Goal: Task Accomplishment & Management: Manage account settings

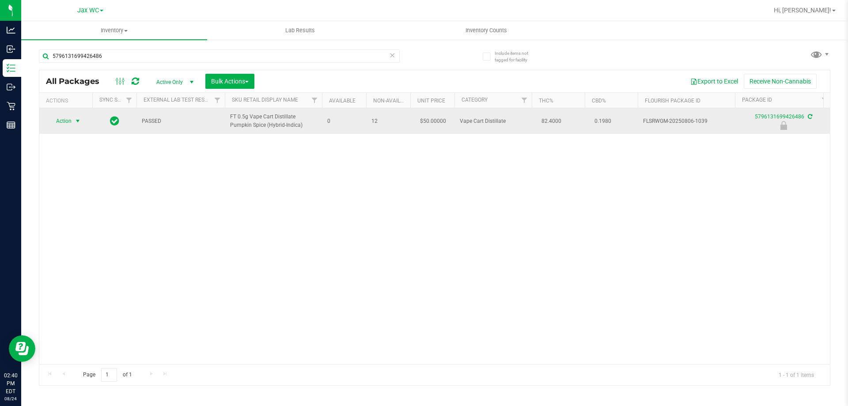
click at [70, 124] on span "Action" at bounding box center [60, 121] width 24 height 12
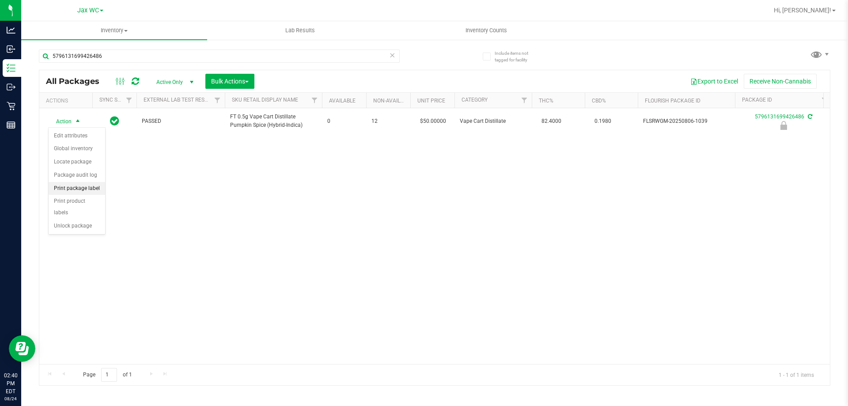
click at [78, 191] on li "Print package label" at bounding box center [77, 188] width 57 height 13
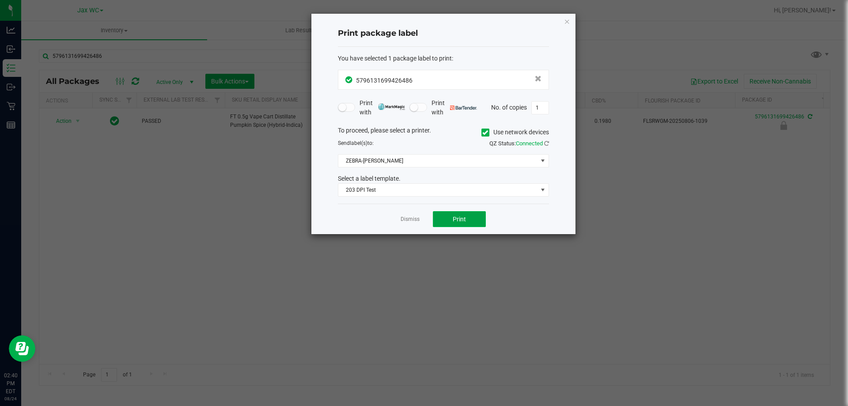
click at [454, 215] on span "Print" at bounding box center [458, 218] width 13 height 7
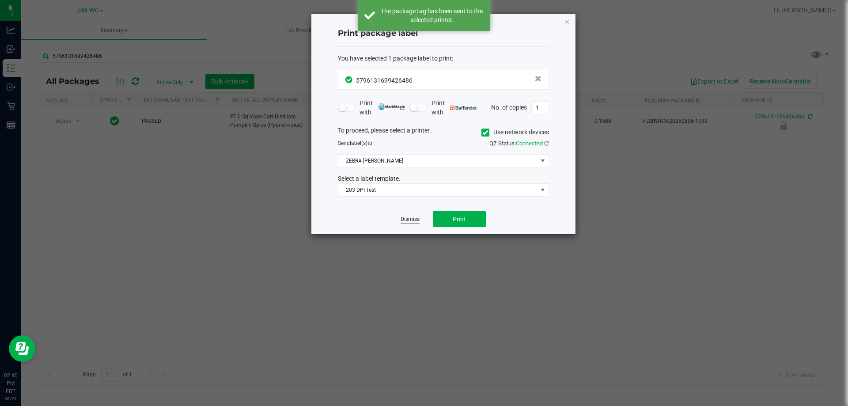
click at [408, 218] on link "Dismiss" at bounding box center [409, 219] width 19 height 8
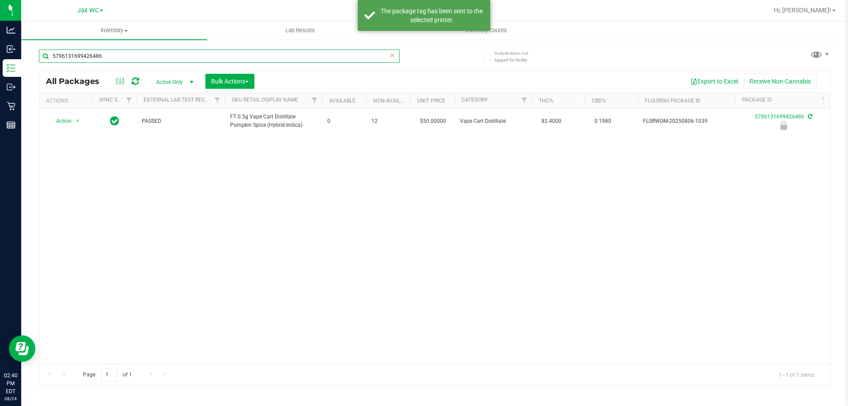
drag, startPoint x: 108, startPoint y: 58, endPoint x: 52, endPoint y: 57, distance: 55.6
click at [52, 57] on input "5796131699426486" at bounding box center [219, 55] width 361 height 13
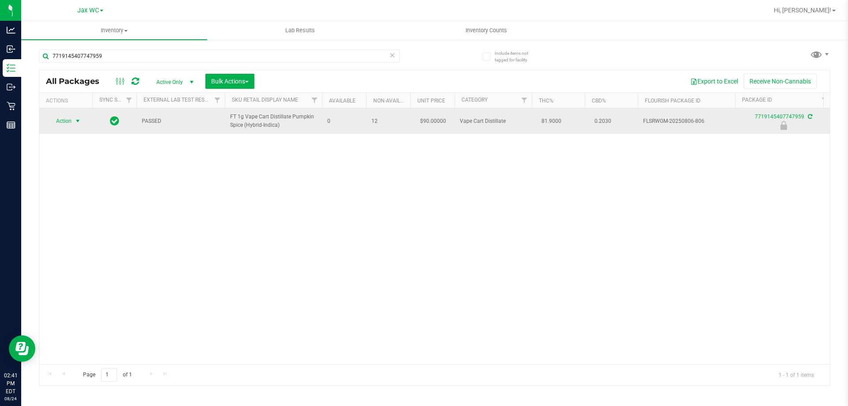
click at [61, 122] on span "Action" at bounding box center [60, 121] width 24 height 12
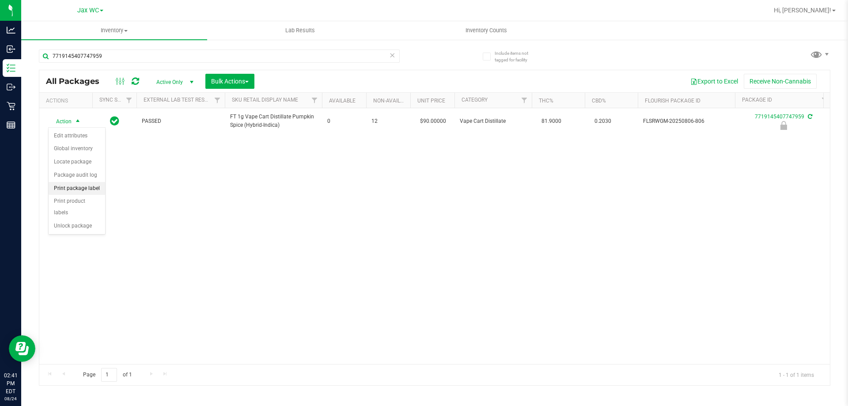
click at [72, 188] on li "Print package label" at bounding box center [77, 188] width 57 height 13
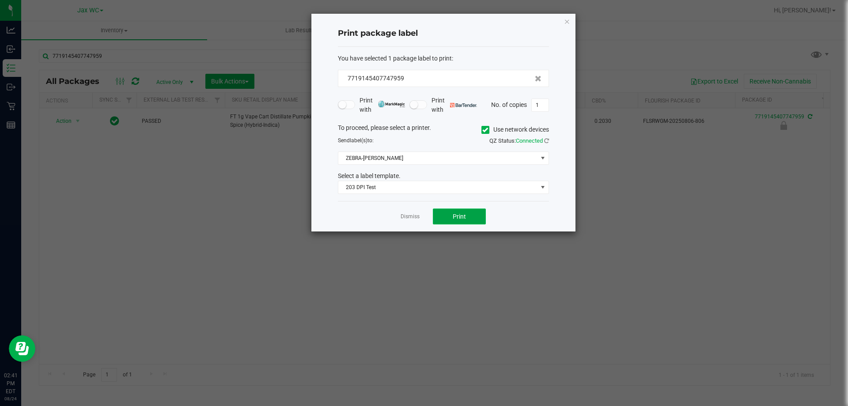
click at [445, 214] on button "Print" at bounding box center [459, 216] width 53 height 16
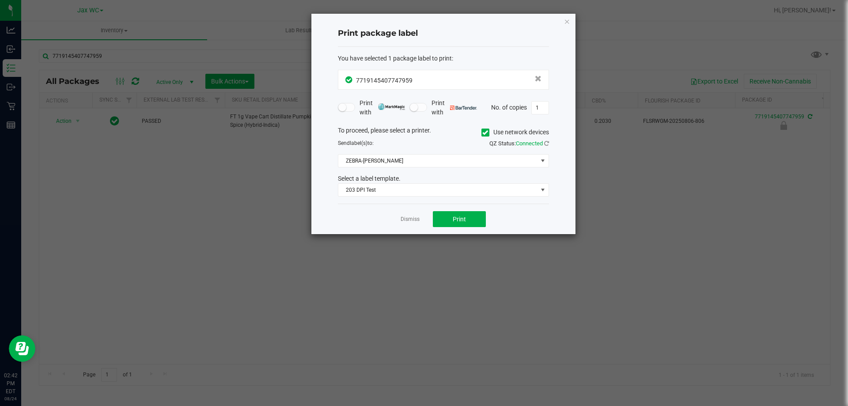
drag, startPoint x: 418, startPoint y: 222, endPoint x: 408, endPoint y: 219, distance: 10.0
click at [418, 221] on link "Dismiss" at bounding box center [409, 219] width 19 height 8
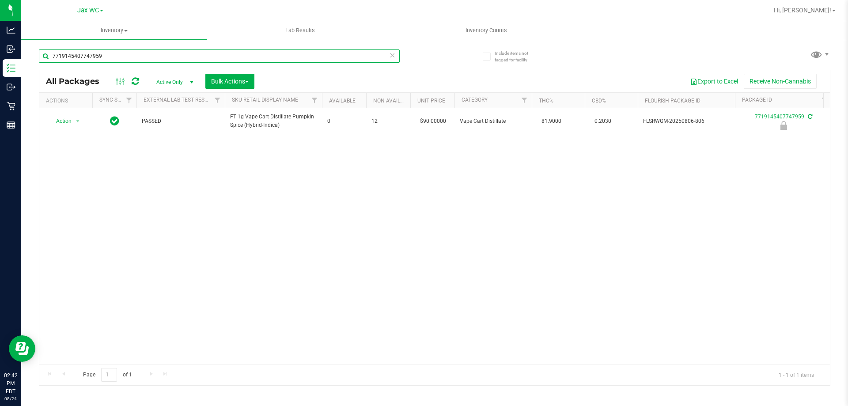
drag, startPoint x: 129, startPoint y: 53, endPoint x: 40, endPoint y: 42, distance: 90.3
click at [40, 42] on div "7719145407747959" at bounding box center [237, 55] width 396 height 28
click at [72, 117] on div at bounding box center [66, 121] width 42 height 8
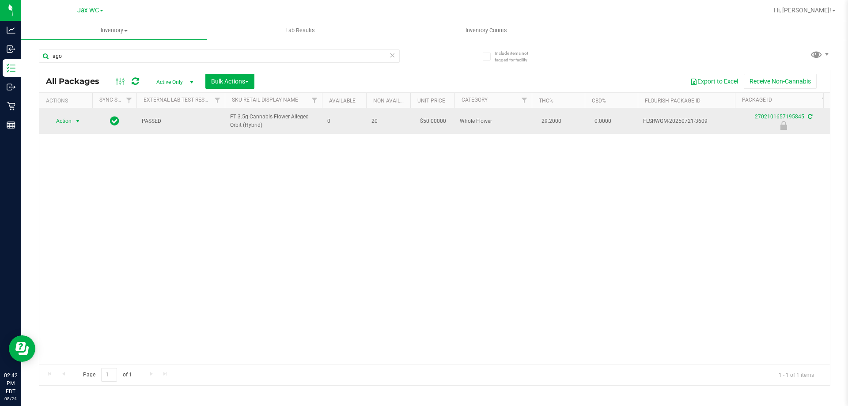
click at [72, 124] on span "select" at bounding box center [77, 121] width 11 height 12
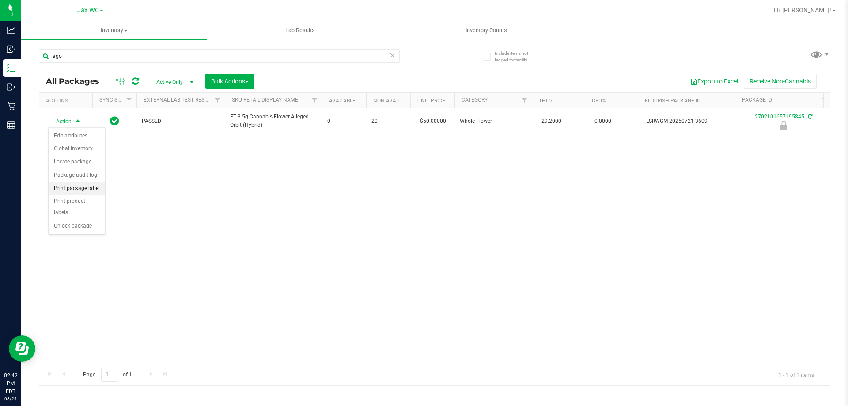
click at [79, 188] on li "Print package label" at bounding box center [77, 188] width 57 height 13
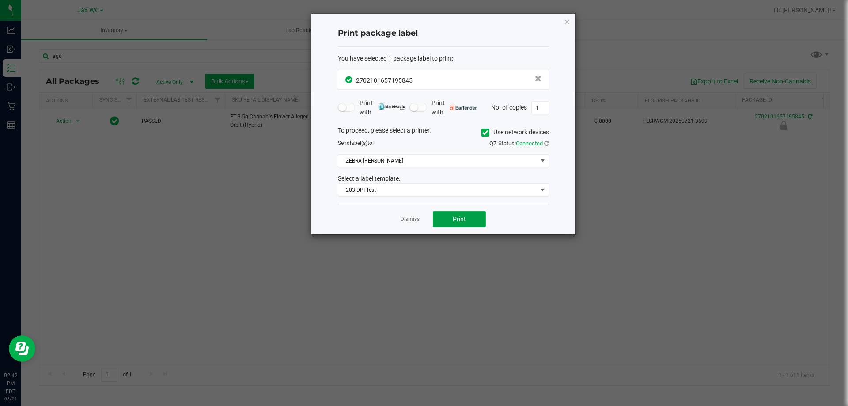
click at [459, 219] on span "Print" at bounding box center [458, 218] width 13 height 7
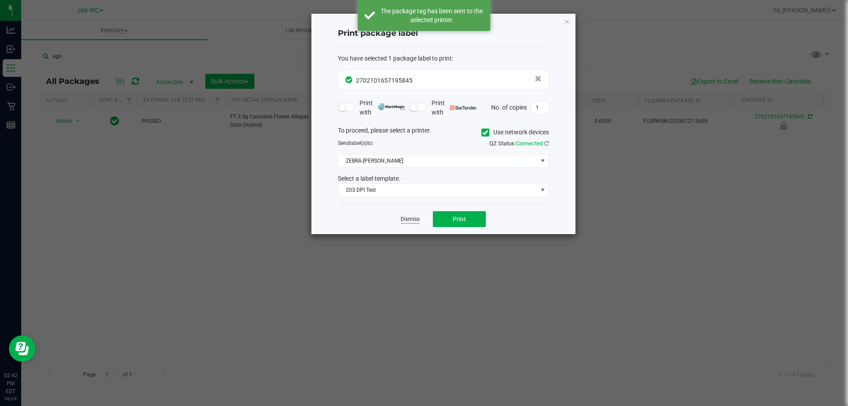
click at [414, 221] on link "Dismiss" at bounding box center [409, 219] width 19 height 8
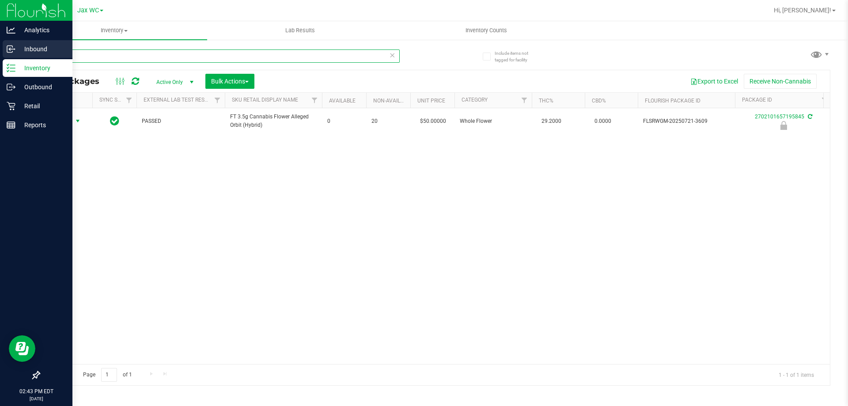
drag, startPoint x: 79, startPoint y: 56, endPoint x: 10, endPoint y: 53, distance: 68.5
click at [10, 53] on div "Analytics Inbound Inventory Outbound Retail Reports 02:43 PM EDT [DATE] 08/24 J…" at bounding box center [424, 203] width 848 height 406
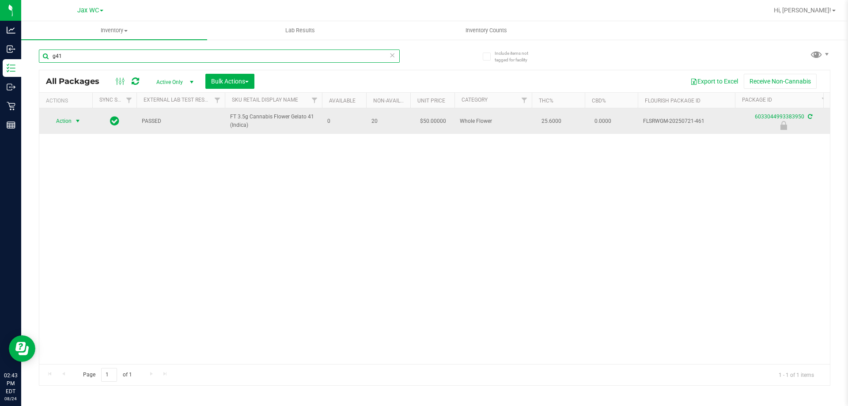
type input "g41"
click at [66, 122] on span "Action" at bounding box center [60, 121] width 24 height 12
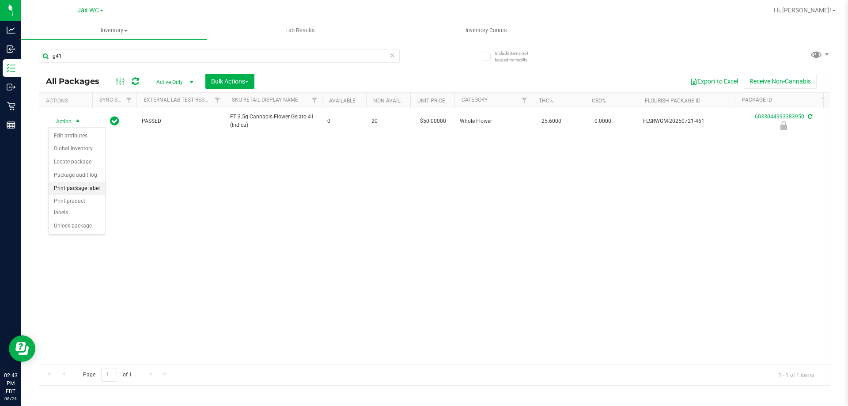
click at [77, 187] on li "Print package label" at bounding box center [77, 188] width 57 height 13
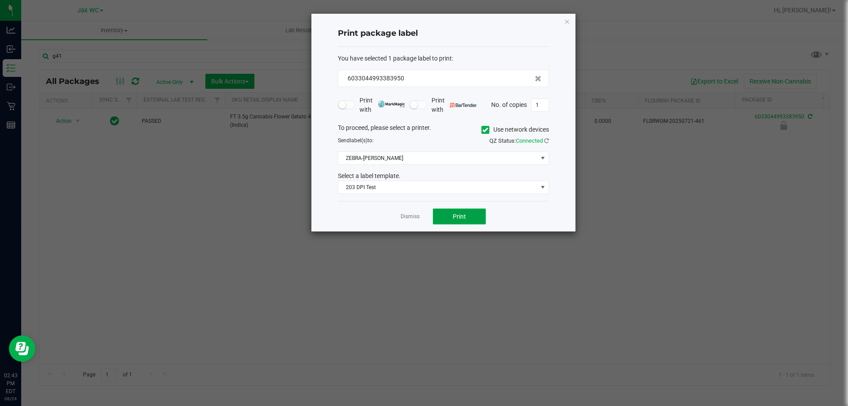
click at [460, 217] on span "Print" at bounding box center [458, 216] width 13 height 7
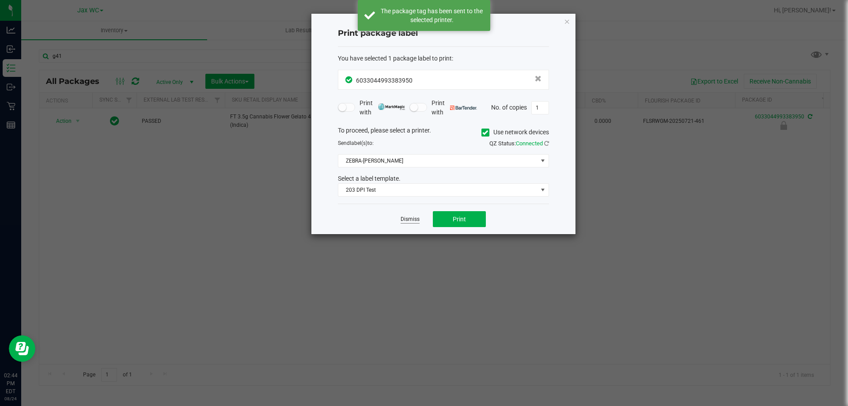
click at [415, 222] on link "Dismiss" at bounding box center [409, 219] width 19 height 8
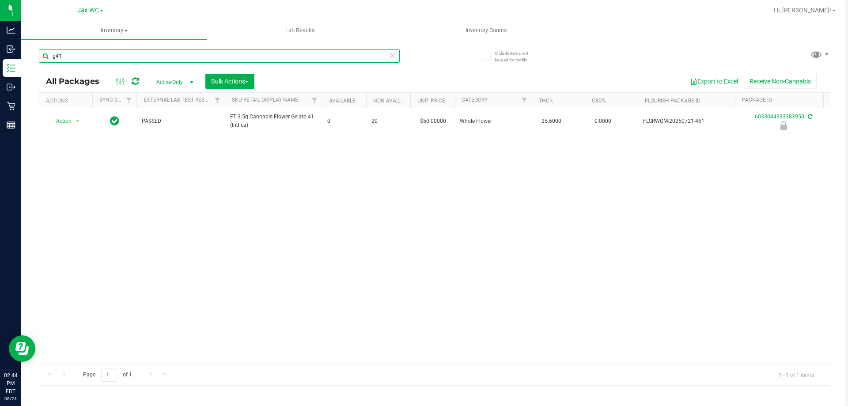
drag, startPoint x: 74, startPoint y: 53, endPoint x: 44, endPoint y: 56, distance: 30.6
click at [44, 56] on input "g41" at bounding box center [219, 55] width 361 height 13
type input "g"
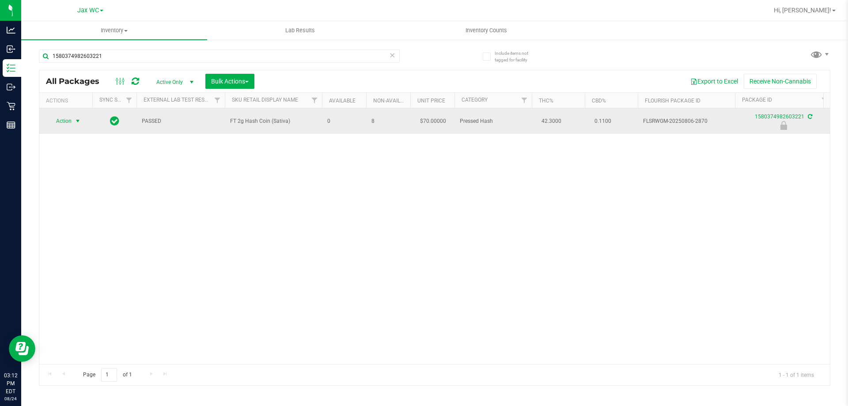
click at [78, 120] on span "select" at bounding box center [77, 120] width 7 height 7
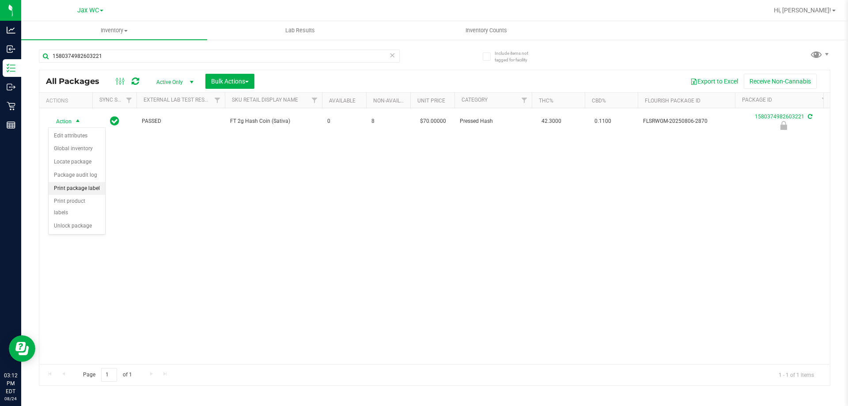
click at [98, 191] on li "Print package label" at bounding box center [77, 188] width 57 height 13
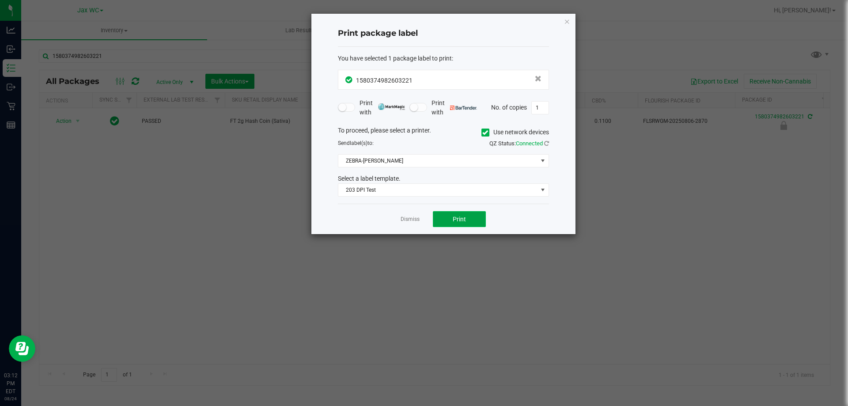
click at [456, 222] on span "Print" at bounding box center [458, 218] width 13 height 7
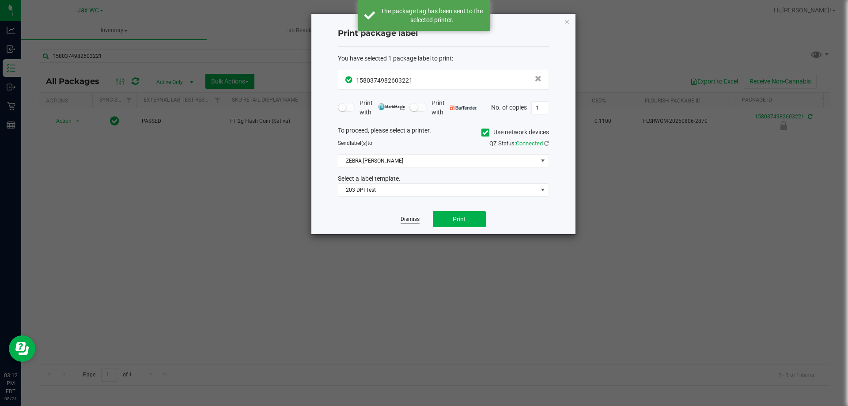
click at [411, 218] on link "Dismiss" at bounding box center [409, 219] width 19 height 8
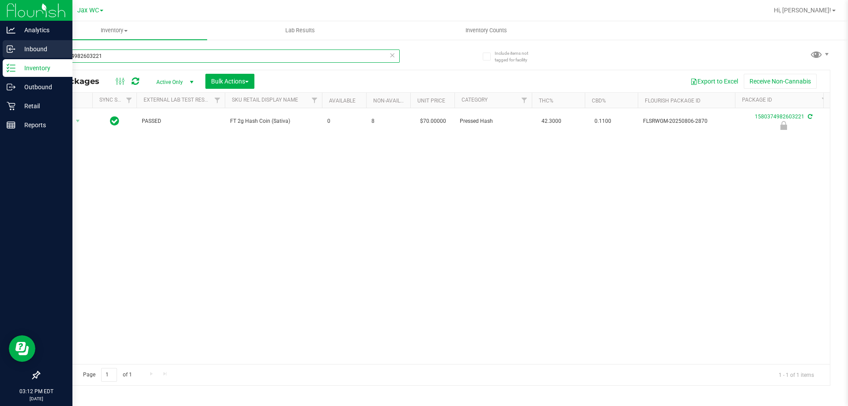
drag, startPoint x: 102, startPoint y: 59, endPoint x: 23, endPoint y: 54, distance: 79.2
click at [18, 55] on div "Analytics Inbound Inventory Outbound Retail Reports 03:12 PM EDT [DATE] 08/24 J…" at bounding box center [424, 203] width 848 height 406
type input "7737912464882467"
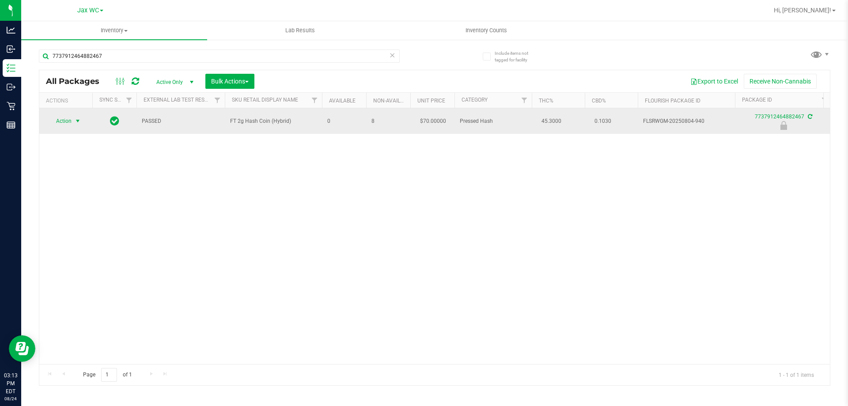
click at [72, 120] on span "Action" at bounding box center [60, 121] width 24 height 12
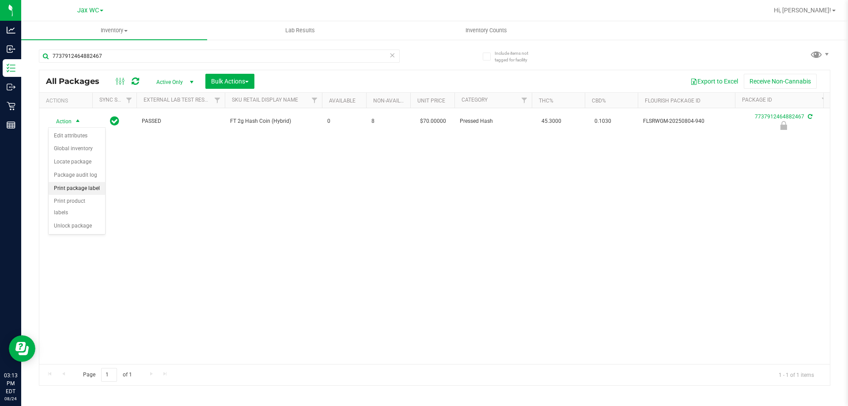
click at [79, 185] on li "Print package label" at bounding box center [77, 188] width 57 height 13
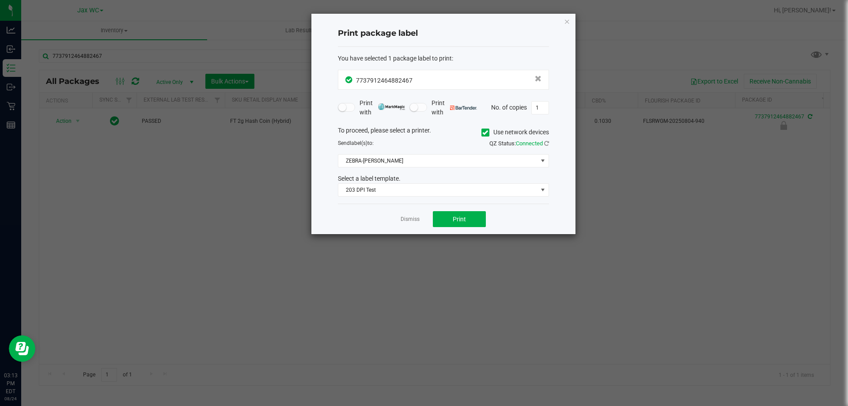
click at [439, 211] on div "Dismiss Print" at bounding box center [443, 219] width 211 height 30
click at [467, 222] on button "Print" at bounding box center [459, 219] width 53 height 16
click at [416, 216] on link "Dismiss" at bounding box center [409, 219] width 19 height 8
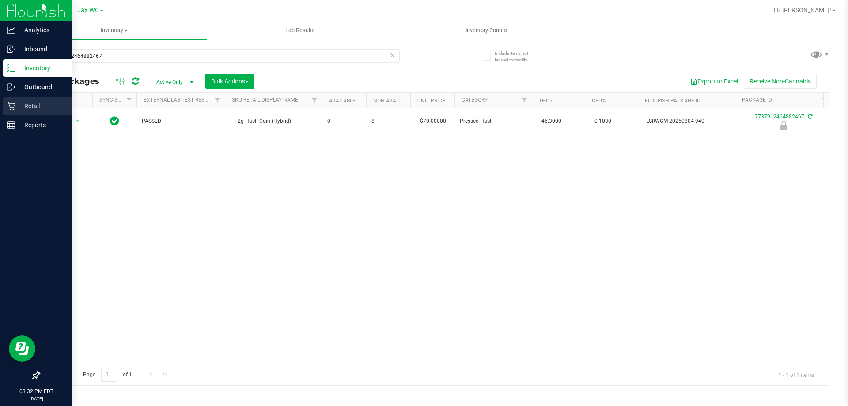
click at [21, 101] on p "Retail" at bounding box center [41, 106] width 53 height 11
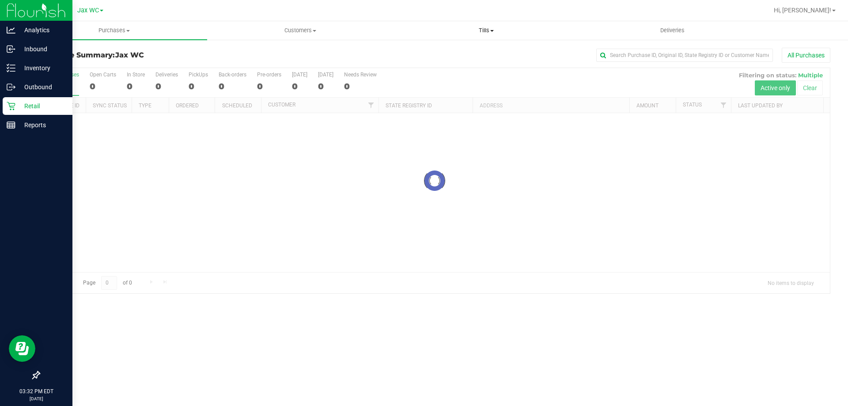
click at [473, 28] on span "Tills" at bounding box center [485, 30] width 185 height 8
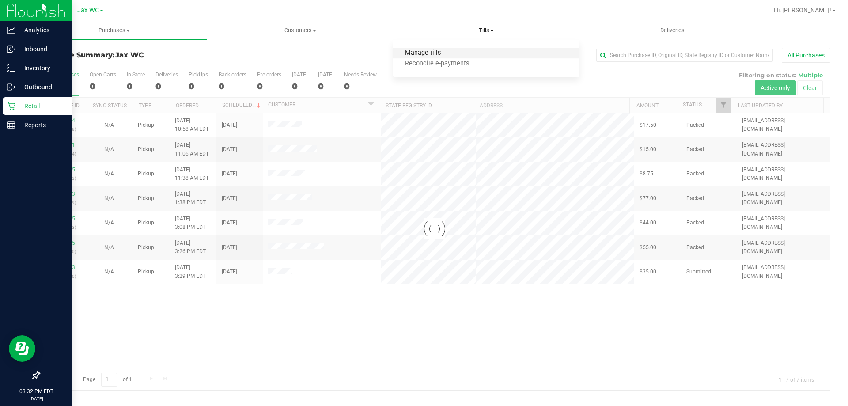
click at [438, 50] on span "Manage tills" at bounding box center [423, 53] width 60 height 8
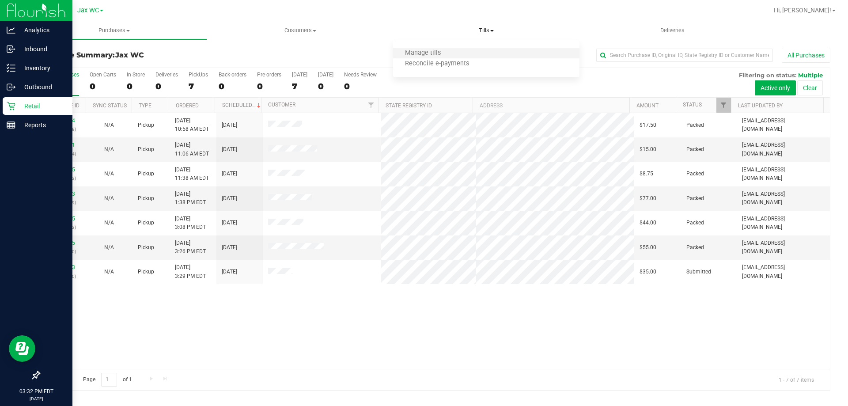
click at [428, 57] on li "Manage tills" at bounding box center [486, 53] width 186 height 11
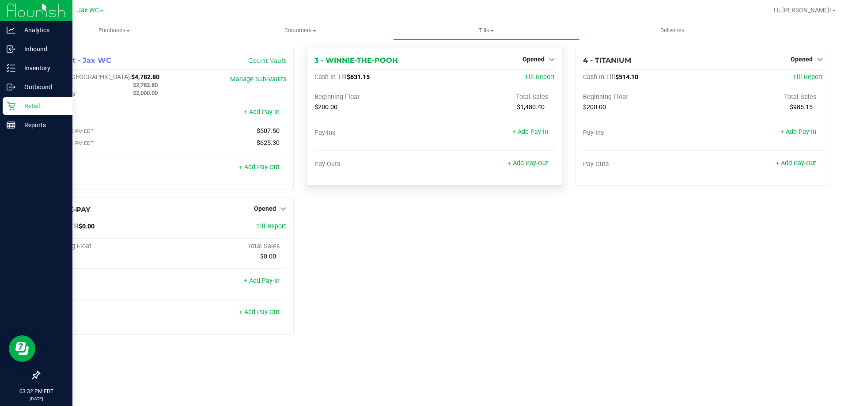
click at [540, 161] on link "+ Add Pay-Out" at bounding box center [527, 163] width 41 height 8
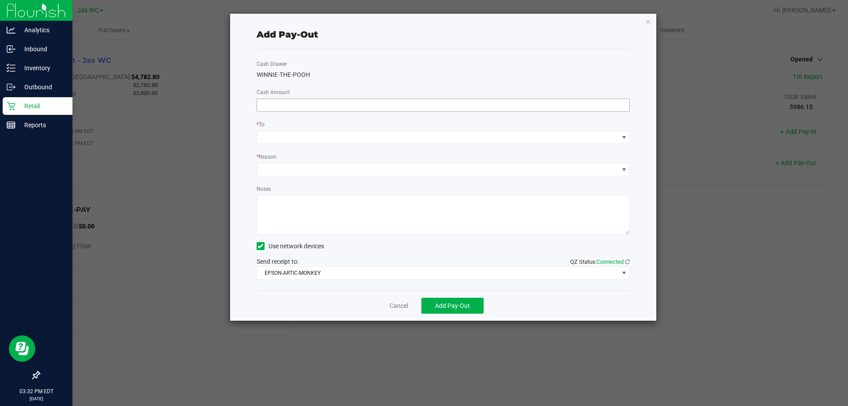
click at [331, 103] on input at bounding box center [443, 105] width 373 height 12
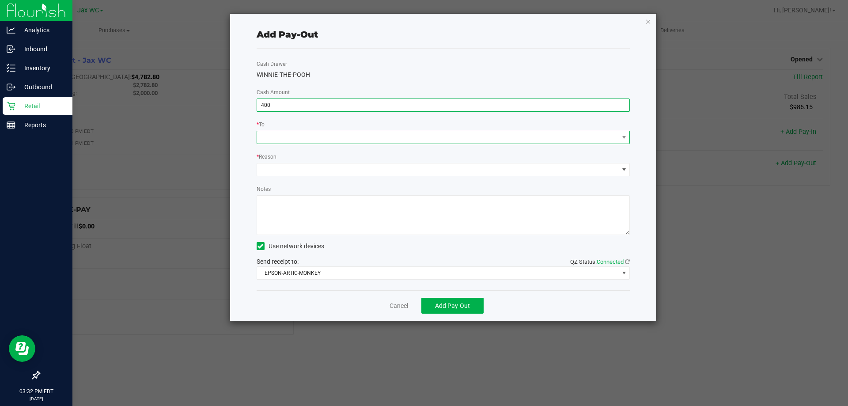
type input "$400.00"
click at [366, 141] on span at bounding box center [438, 137] width 362 height 12
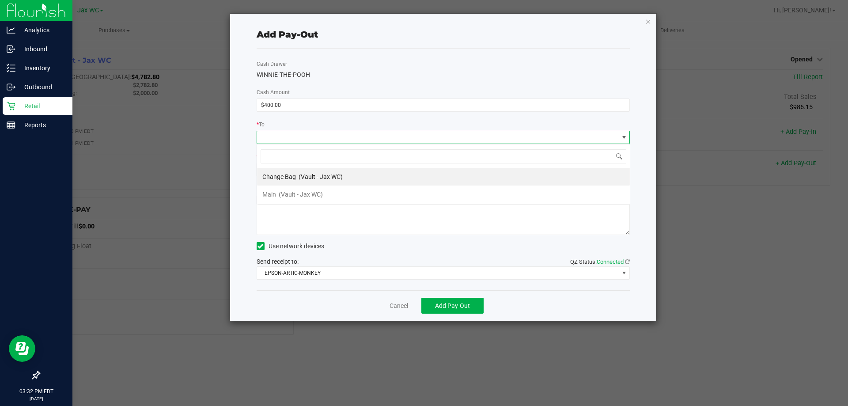
scroll to position [13, 373]
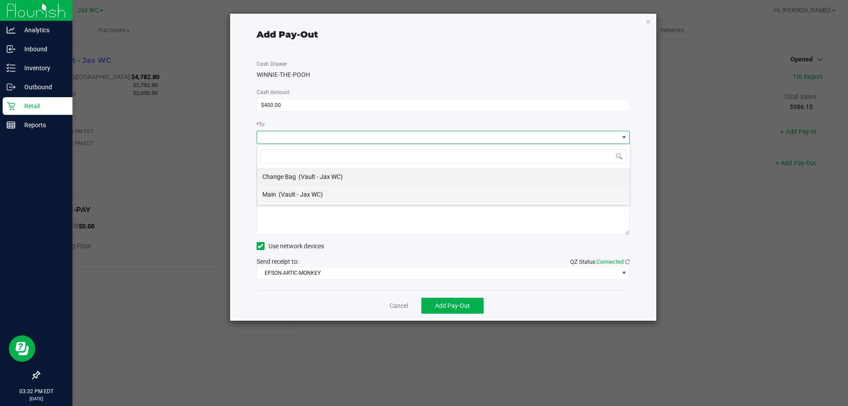
click at [281, 191] on span "(Vault - Jax WC)" at bounding box center [301, 194] width 44 height 7
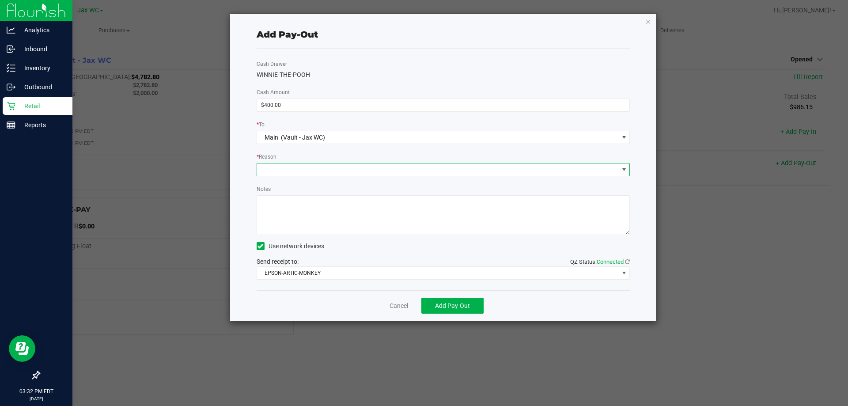
click at [278, 166] on span at bounding box center [438, 169] width 362 height 12
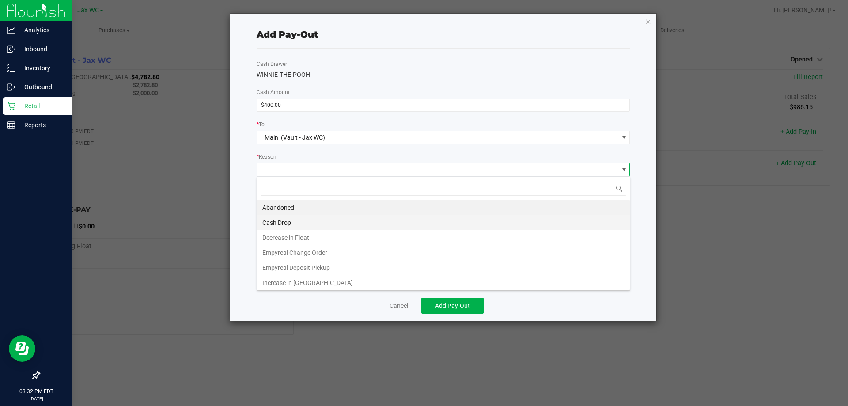
click at [296, 221] on li "Cash Drop" at bounding box center [443, 222] width 373 height 15
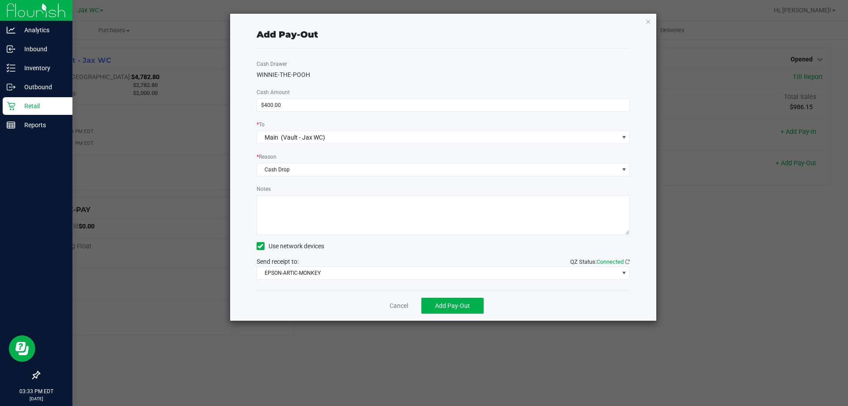
click at [284, 216] on textarea "Notes" at bounding box center [442, 215] width 373 height 40
type textarea "JH"
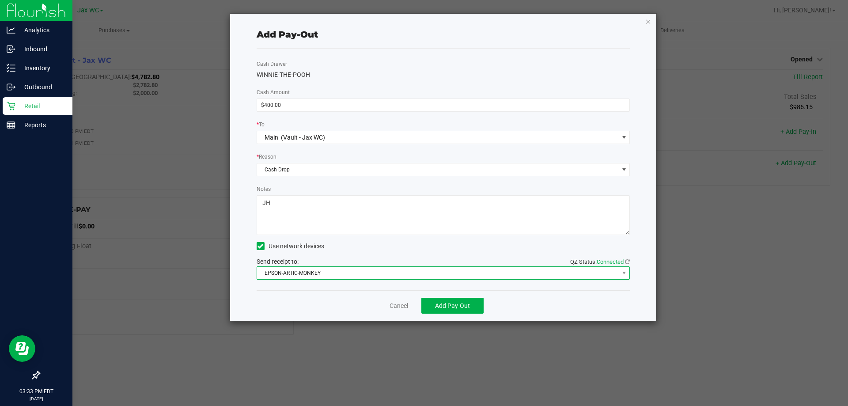
click at [302, 272] on span "EPSON-ARTIC-MONKEY" at bounding box center [438, 273] width 362 height 12
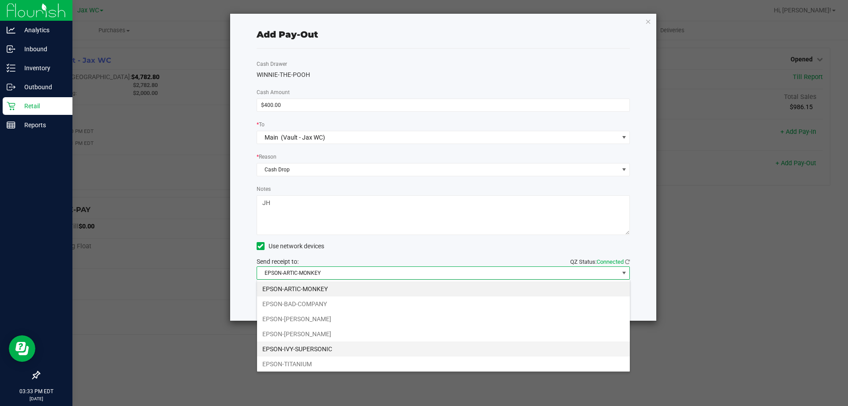
click at [282, 347] on li "EPSON-IVY-SUPERSONIC" at bounding box center [443, 348] width 373 height 15
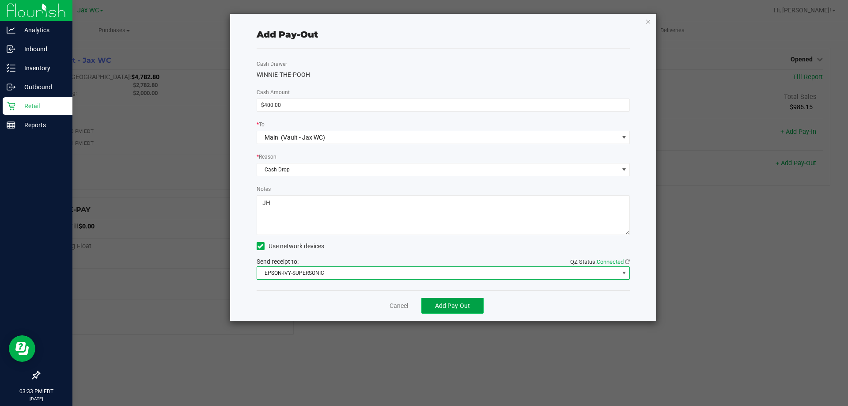
click at [471, 310] on button "Add Pay-Out" at bounding box center [452, 306] width 62 height 16
